Goal: Check status: Check status

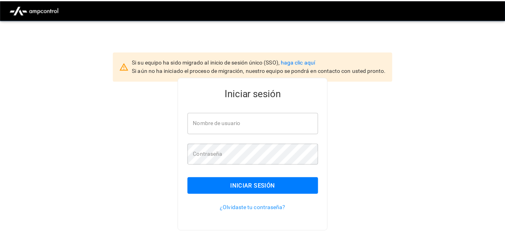
scroll to position [20, 0]
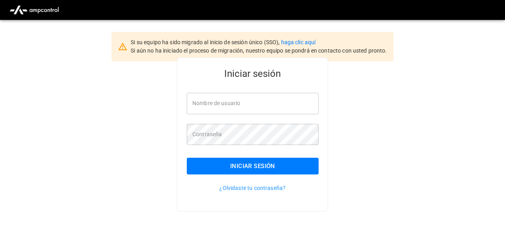
type input "**********"
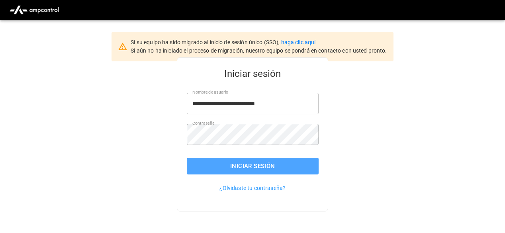
click at [235, 162] on button "Iniciar sesión" at bounding box center [253, 166] width 132 height 17
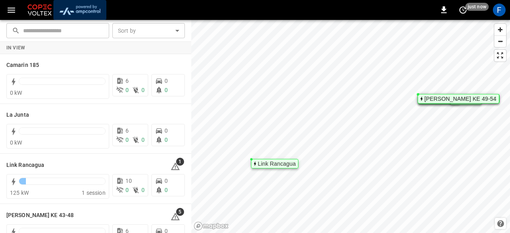
click at [88, 12] on img "menu" at bounding box center [80, 9] width 47 height 15
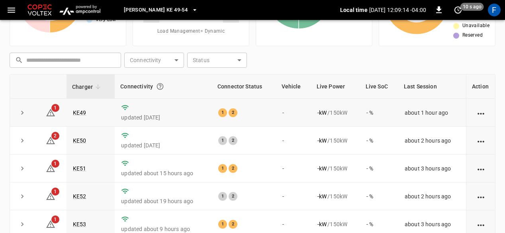
click at [161, 114] on p "updated [DATE]" at bounding box center [163, 118] width 84 height 8
click at [83, 116] on td "KE49" at bounding box center [91, 113] width 48 height 28
click at [82, 116] on td "KE49" at bounding box center [91, 113] width 48 height 28
click at [80, 113] on link "KE49" at bounding box center [79, 113] width 17 height 10
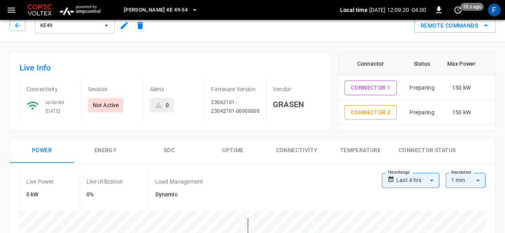
scroll to position [10, 0]
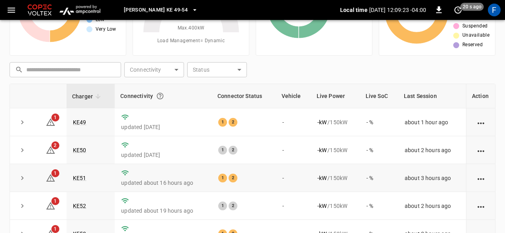
scroll to position [75, 0]
